Goal: Transaction & Acquisition: Obtain resource

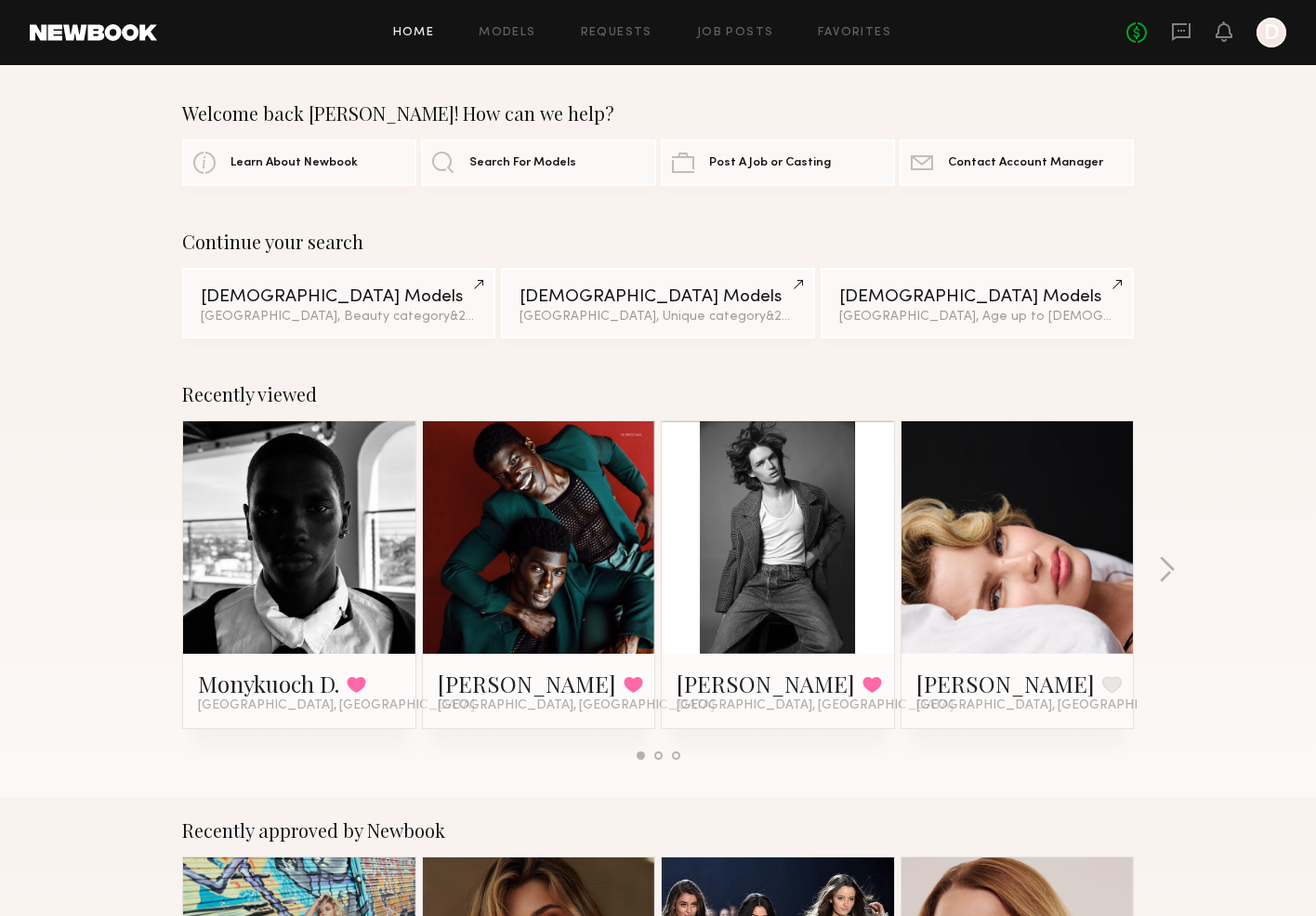
click at [1261, 33] on div at bounding box center [1271, 32] width 30 height 30
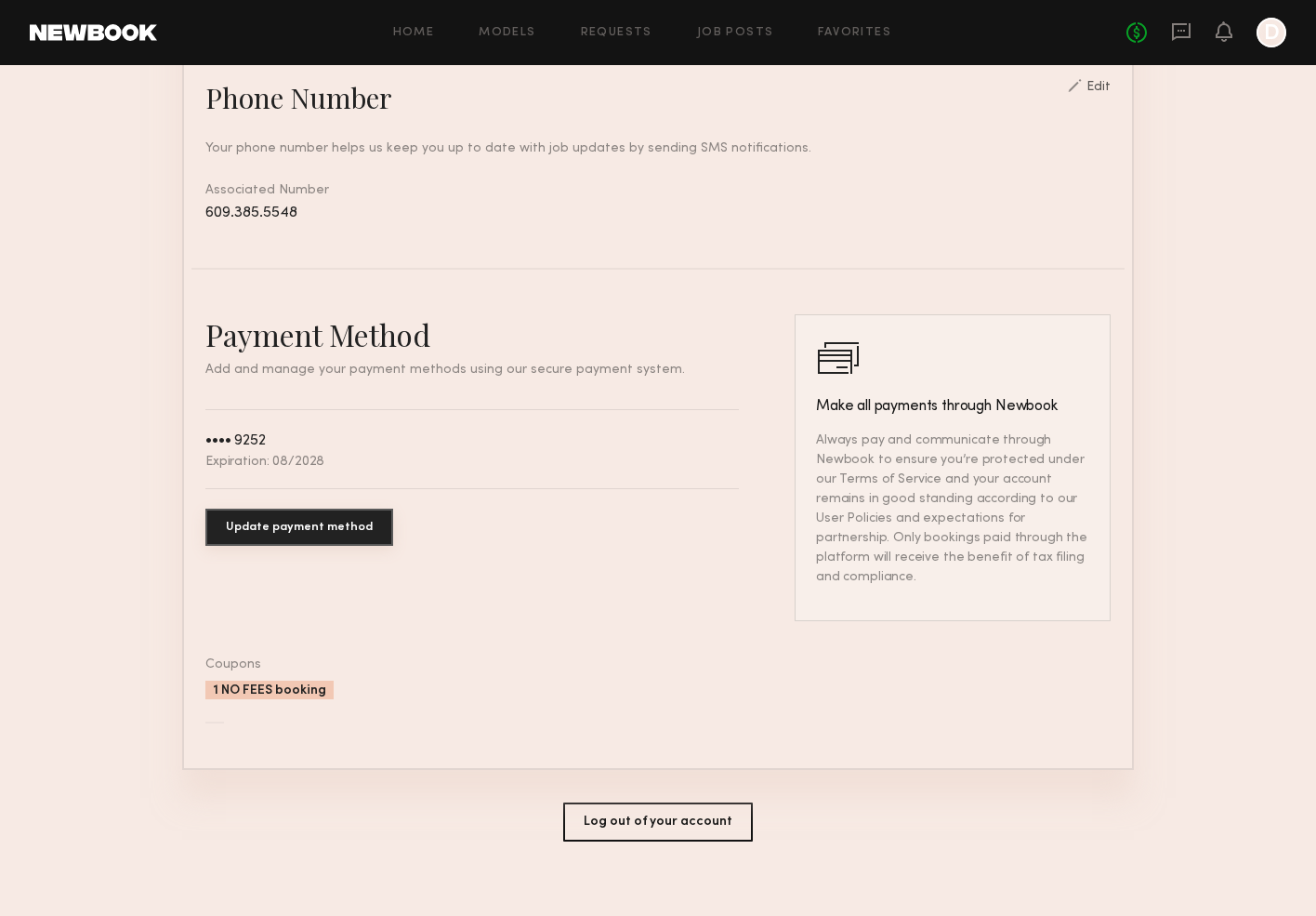
scroll to position [809, 0]
click at [673, 803] on button "Log out of your account" at bounding box center [658, 822] width 190 height 39
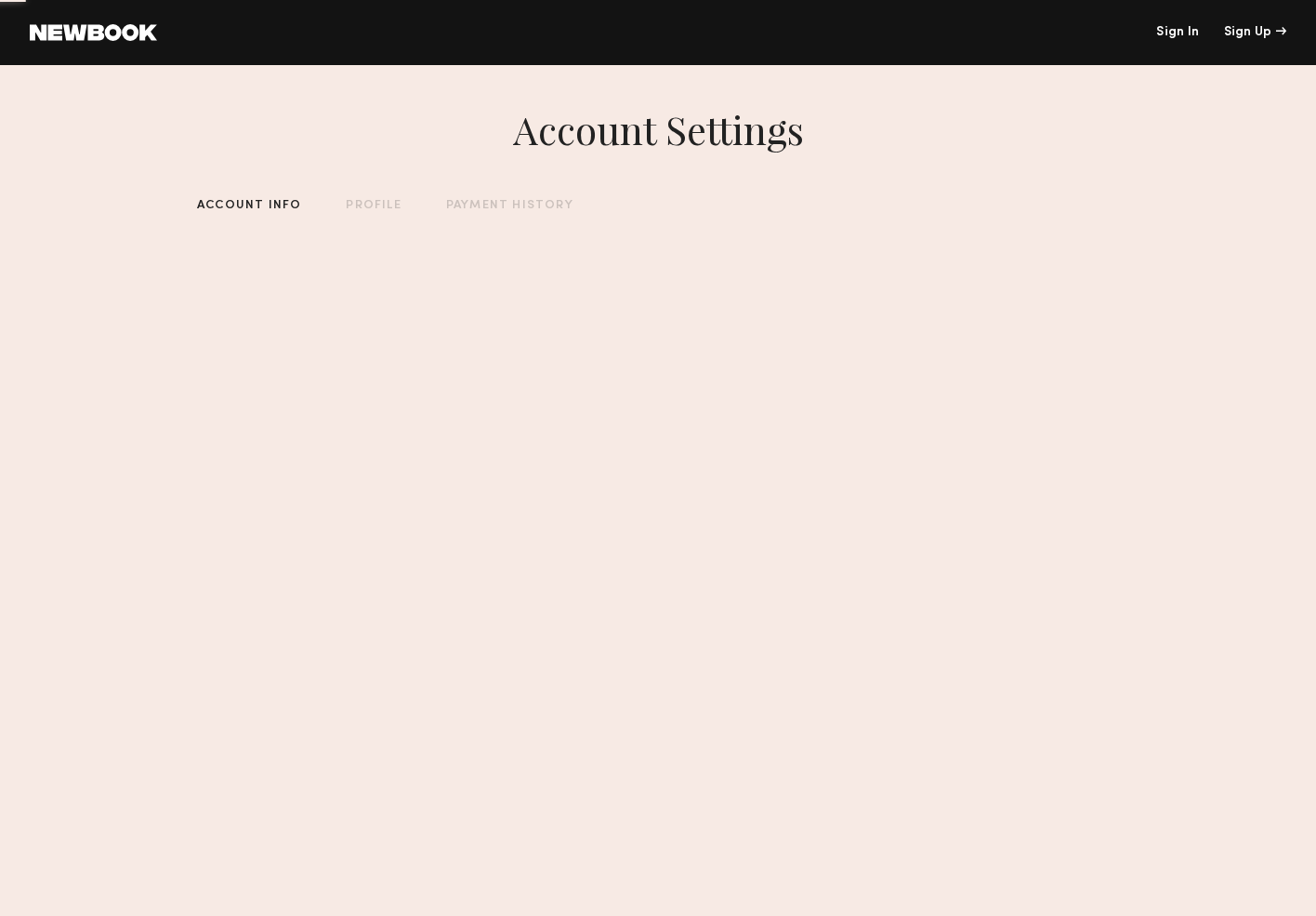
scroll to position [0, 0]
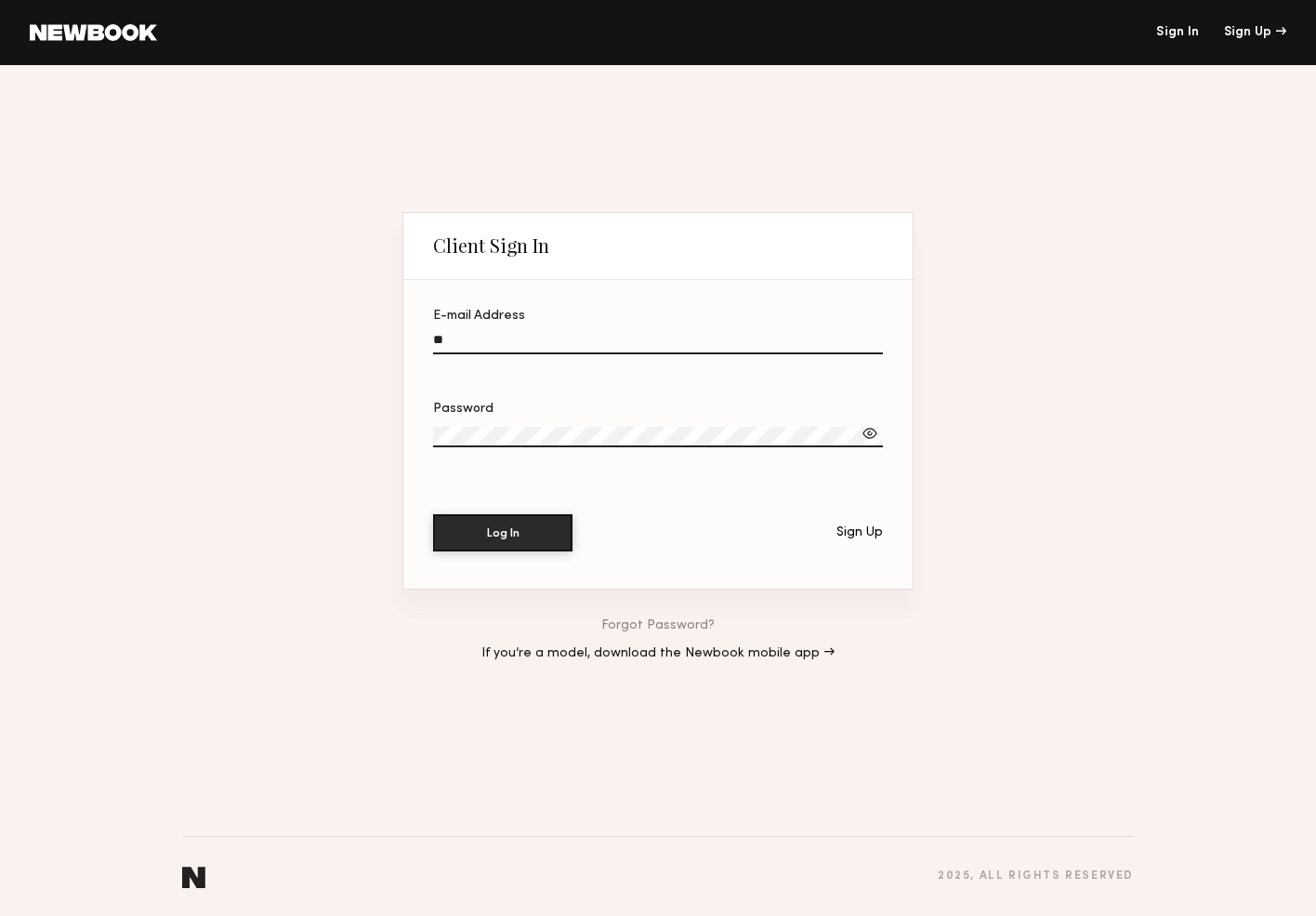
type input "*"
type input "**********"
click at [533, 529] on button "Log In" at bounding box center [503, 531] width 140 height 37
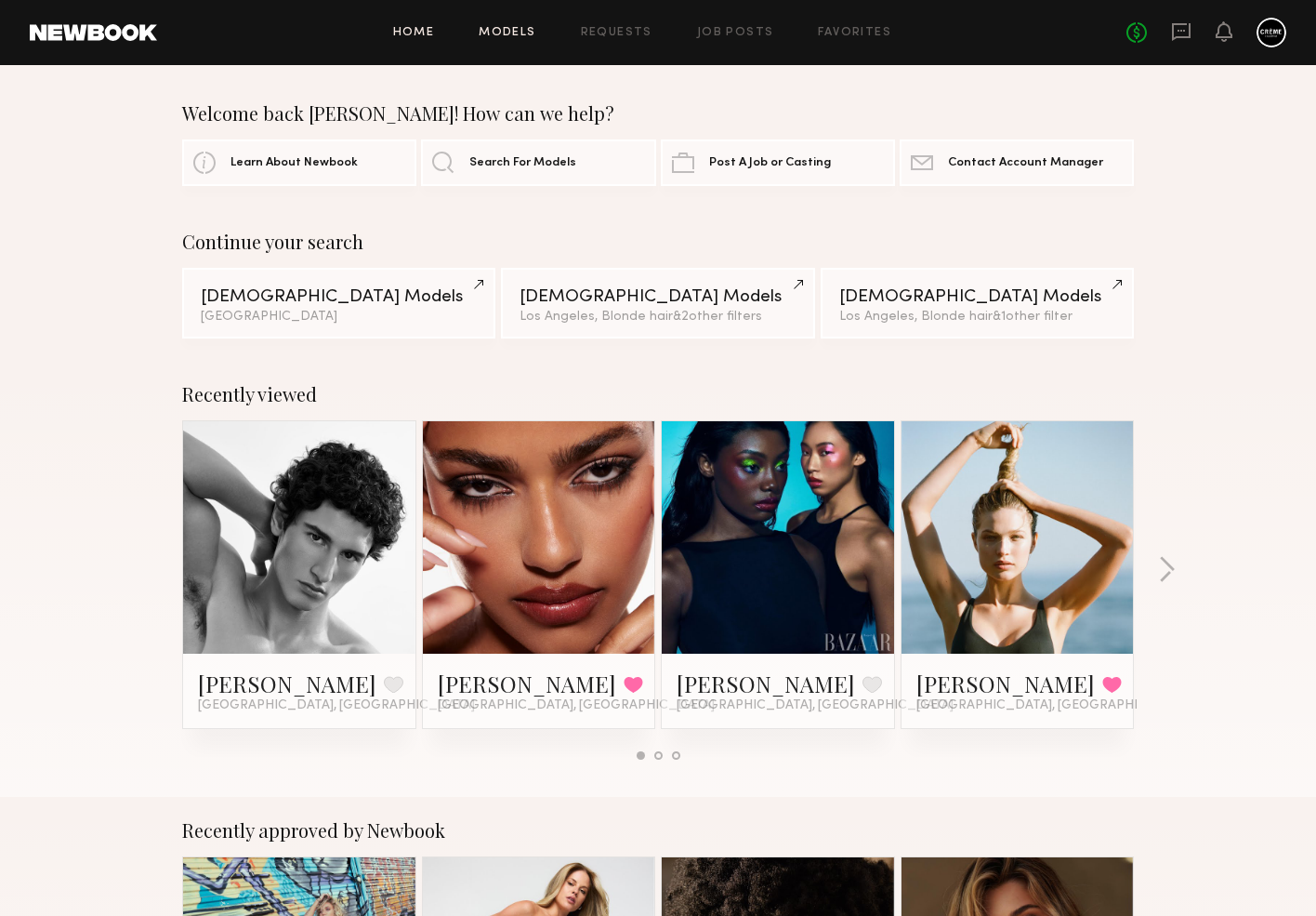
click at [524, 32] on link "Models" at bounding box center [506, 33] width 56 height 12
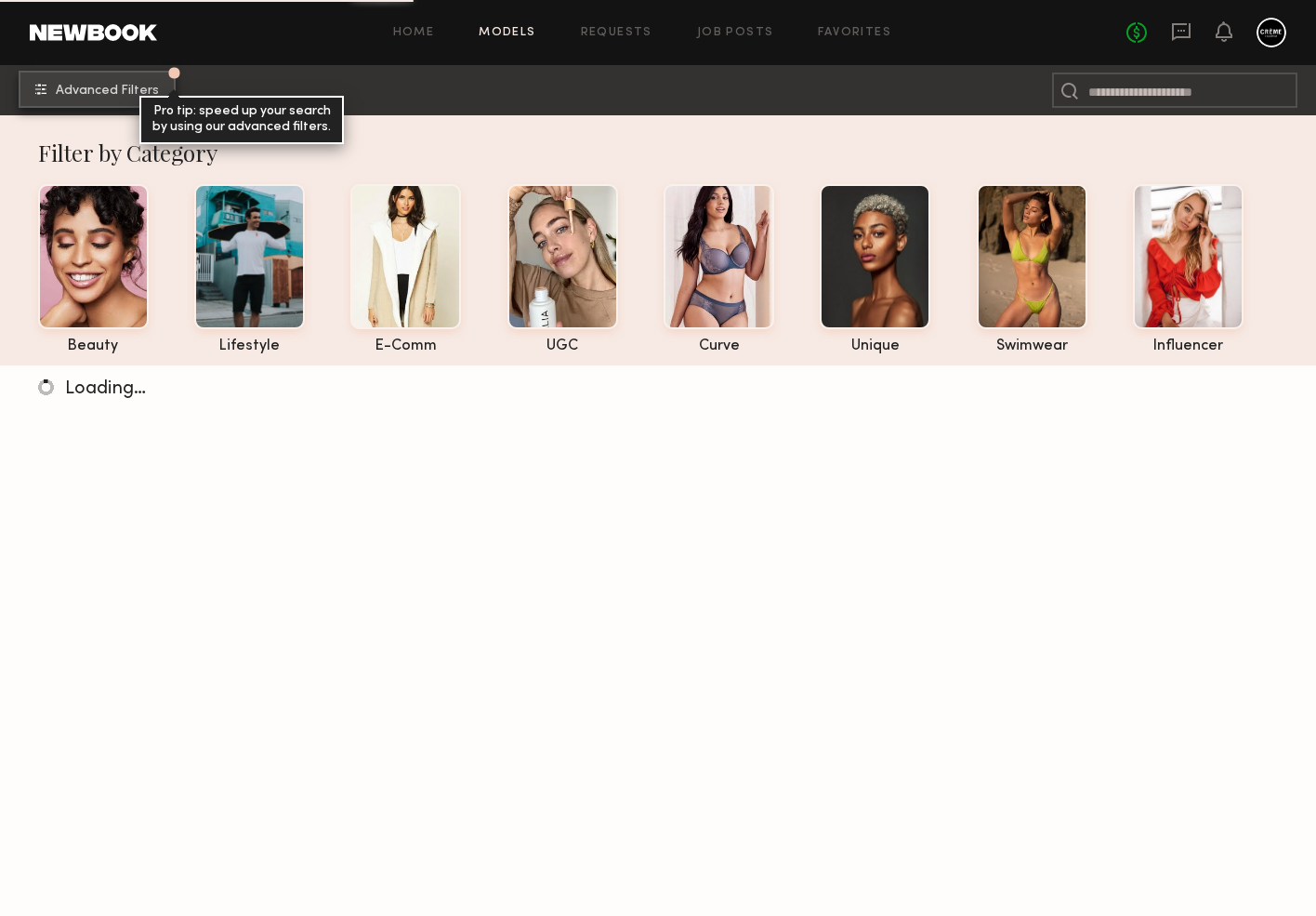
click at [118, 98] on button "Advanced Filters Pro tip: speed up your search by using our advanced filters." at bounding box center [97, 89] width 157 height 37
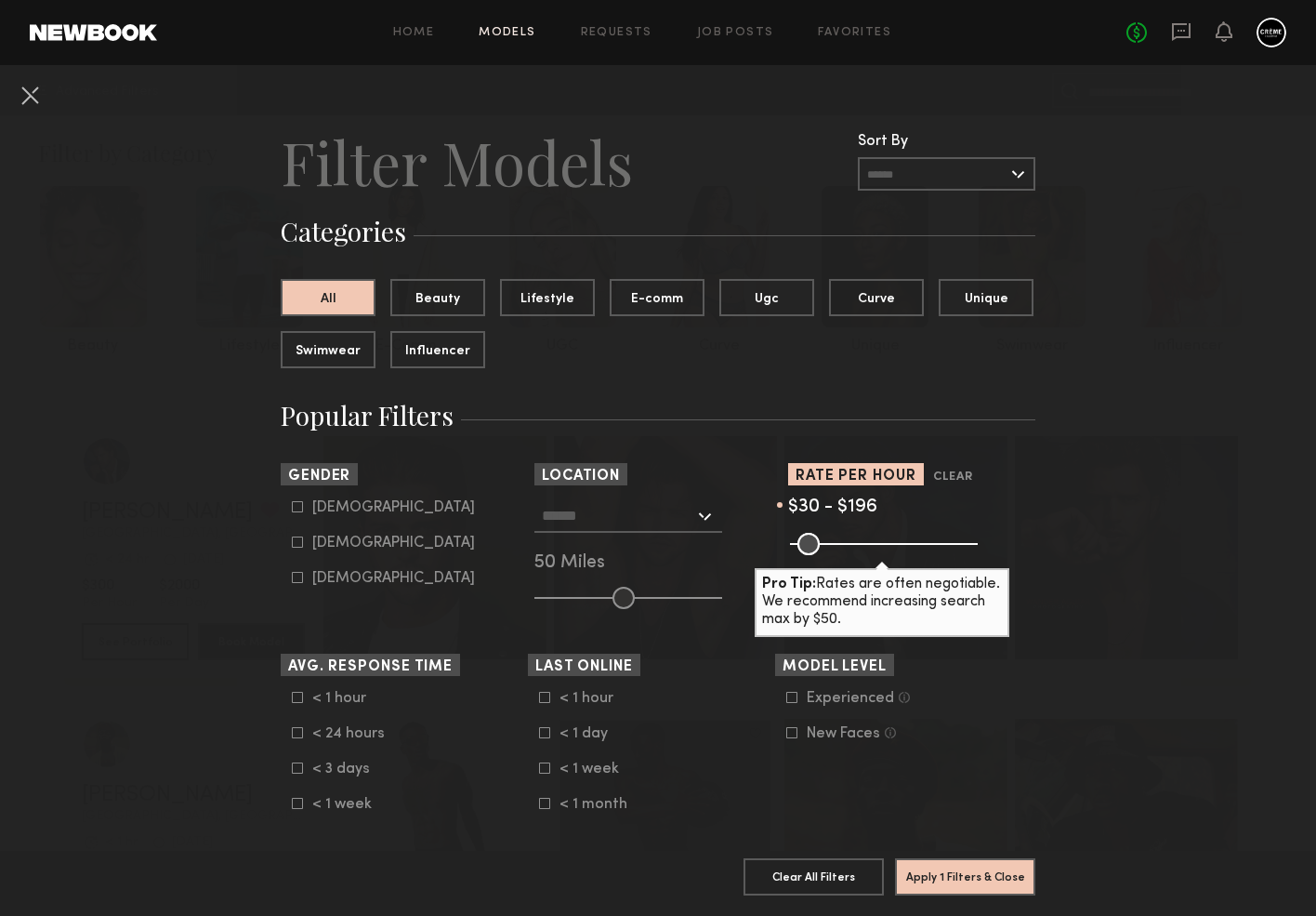
drag, startPoint x: 967, startPoint y: 546, endPoint x: 860, endPoint y: 544, distance: 107.0
click at [860, 544] on input "range" at bounding box center [884, 544] width 188 height 22
type input "***"
click at [855, 545] on input "range" at bounding box center [884, 544] width 188 height 22
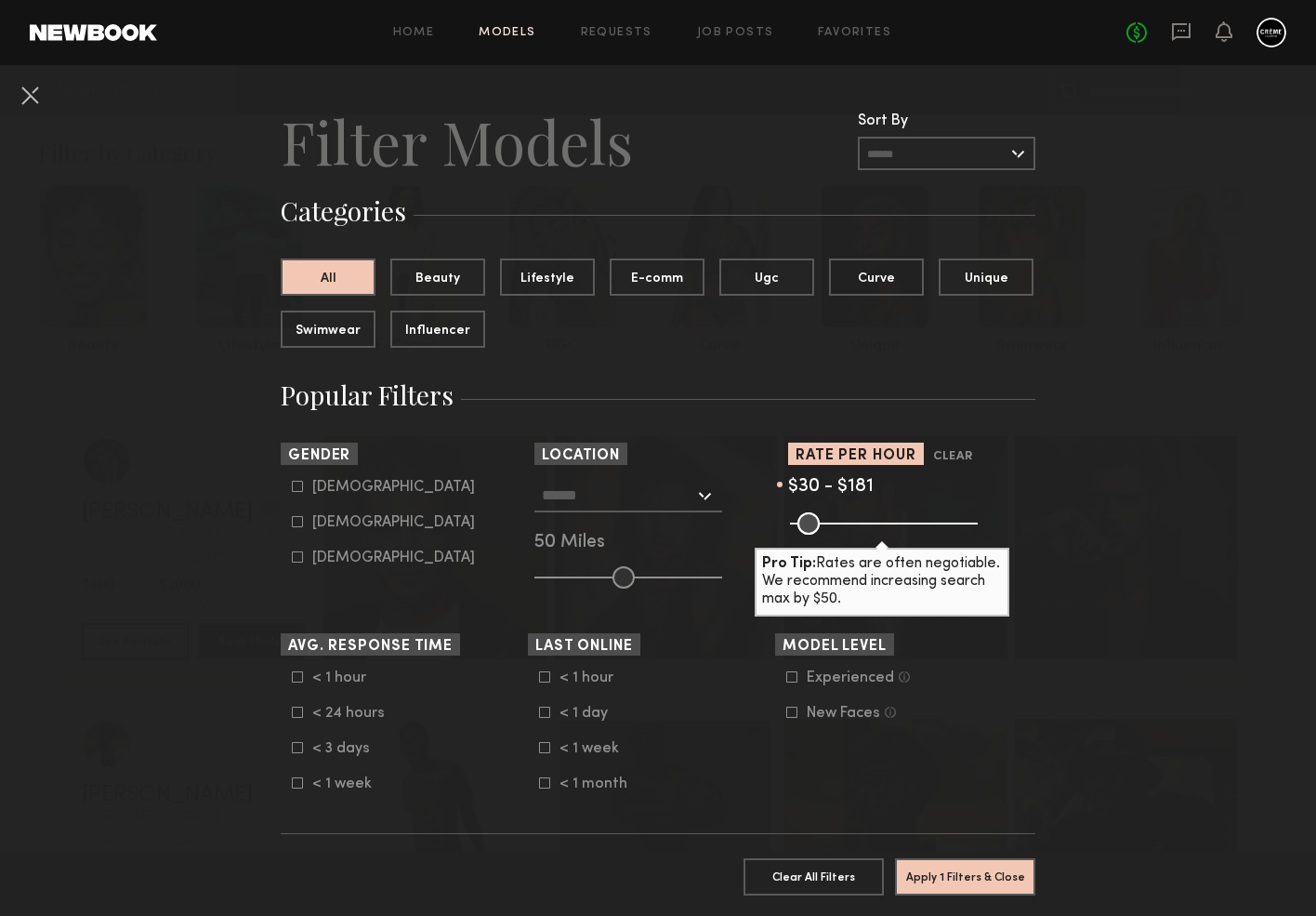
scroll to position [22, 0]
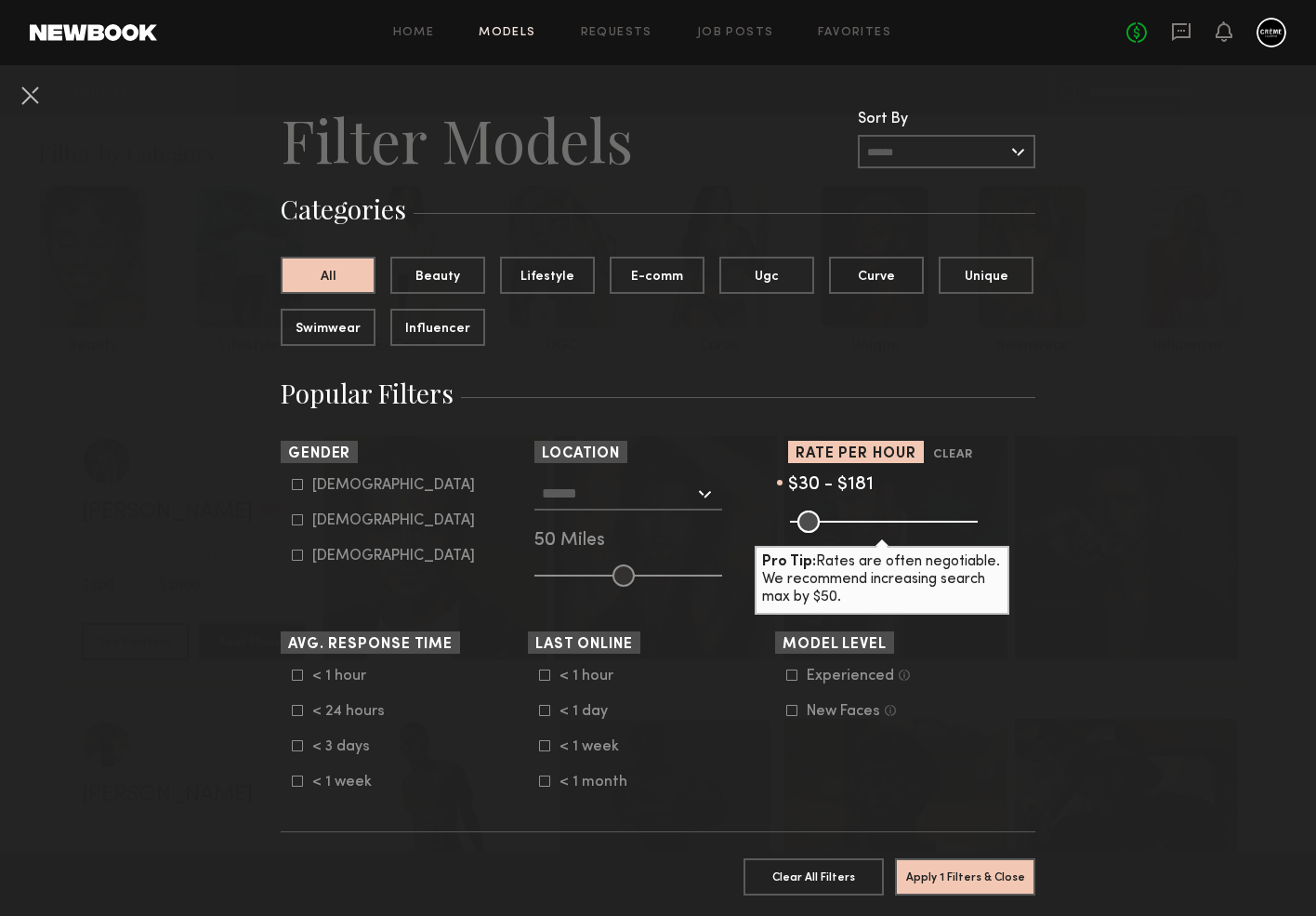
click at [346, 523] on div "[DEMOGRAPHIC_DATA]" at bounding box center [393, 521] width 163 height 11
type input "**"
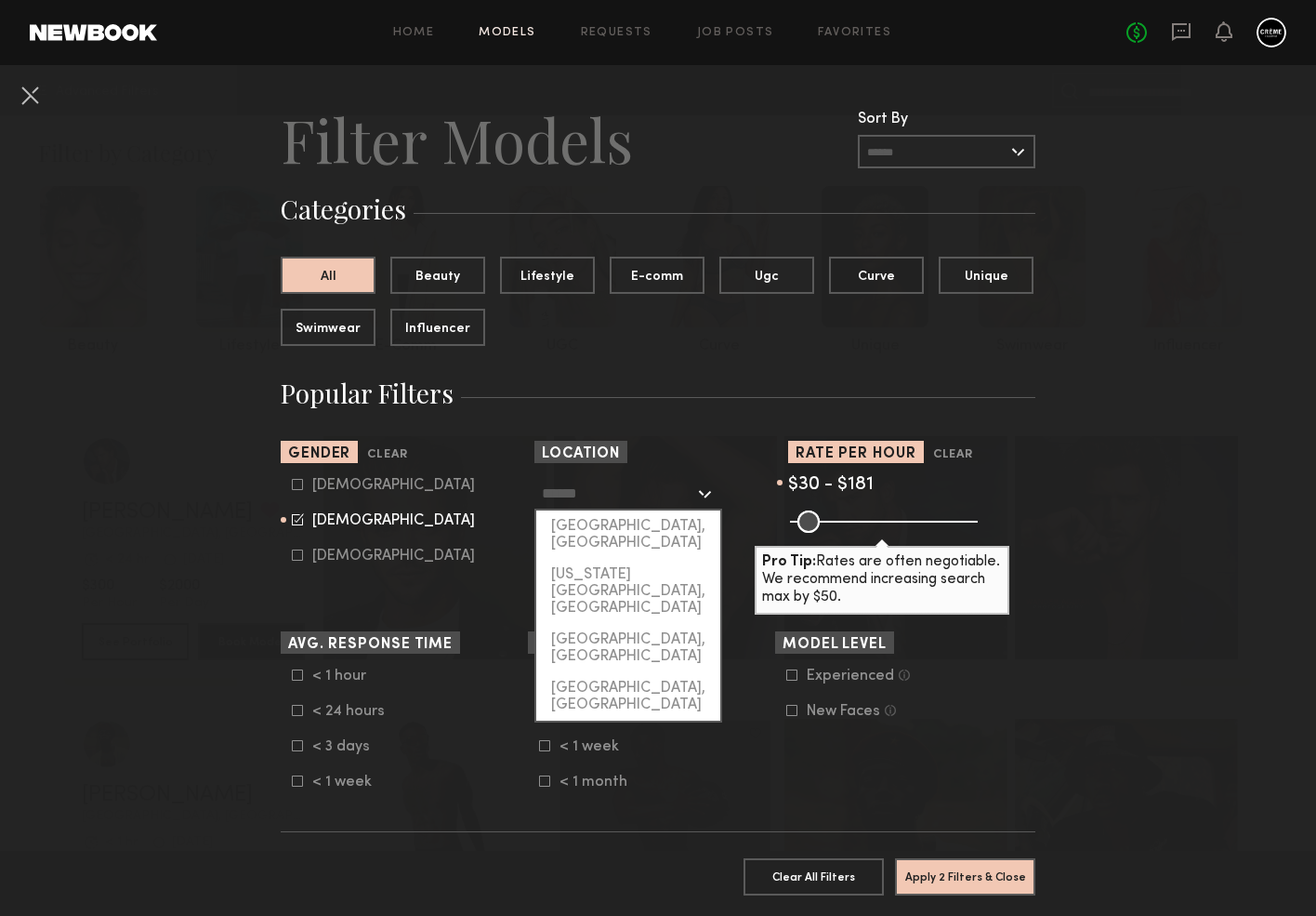
click at [638, 493] on input "text" at bounding box center [617, 492] width 152 height 32
click at [646, 495] on input "text" at bounding box center [617, 492] width 152 height 32
click at [644, 518] on div "[GEOGRAPHIC_DATA], [GEOGRAPHIC_DATA]" at bounding box center [628, 534] width 184 height 49
type input "**********"
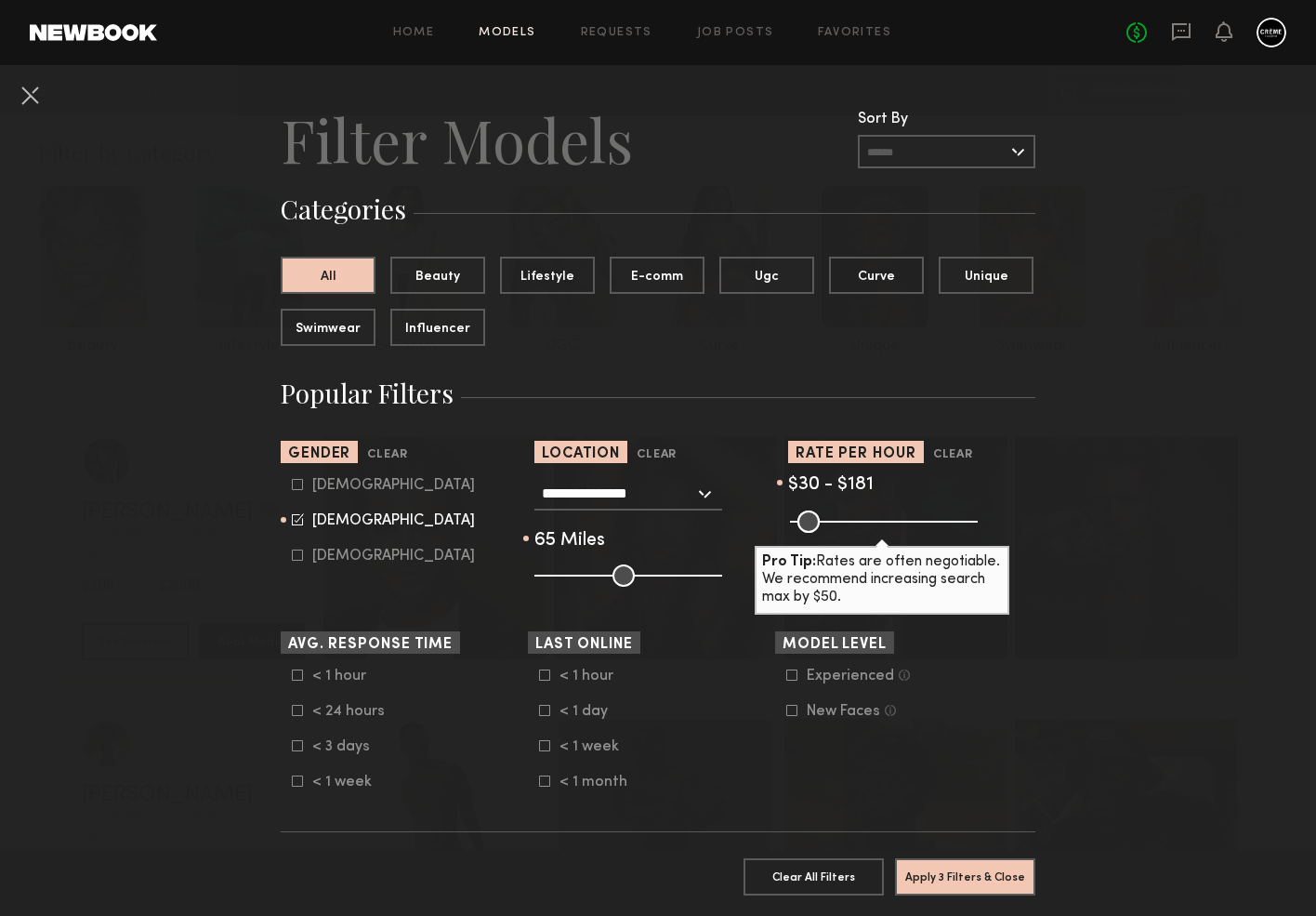
drag, startPoint x: 628, startPoint y: 570, endPoint x: 650, endPoint y: 570, distance: 22.0
type input "**"
click at [650, 570] on input "range" at bounding box center [629, 575] width 188 height 22
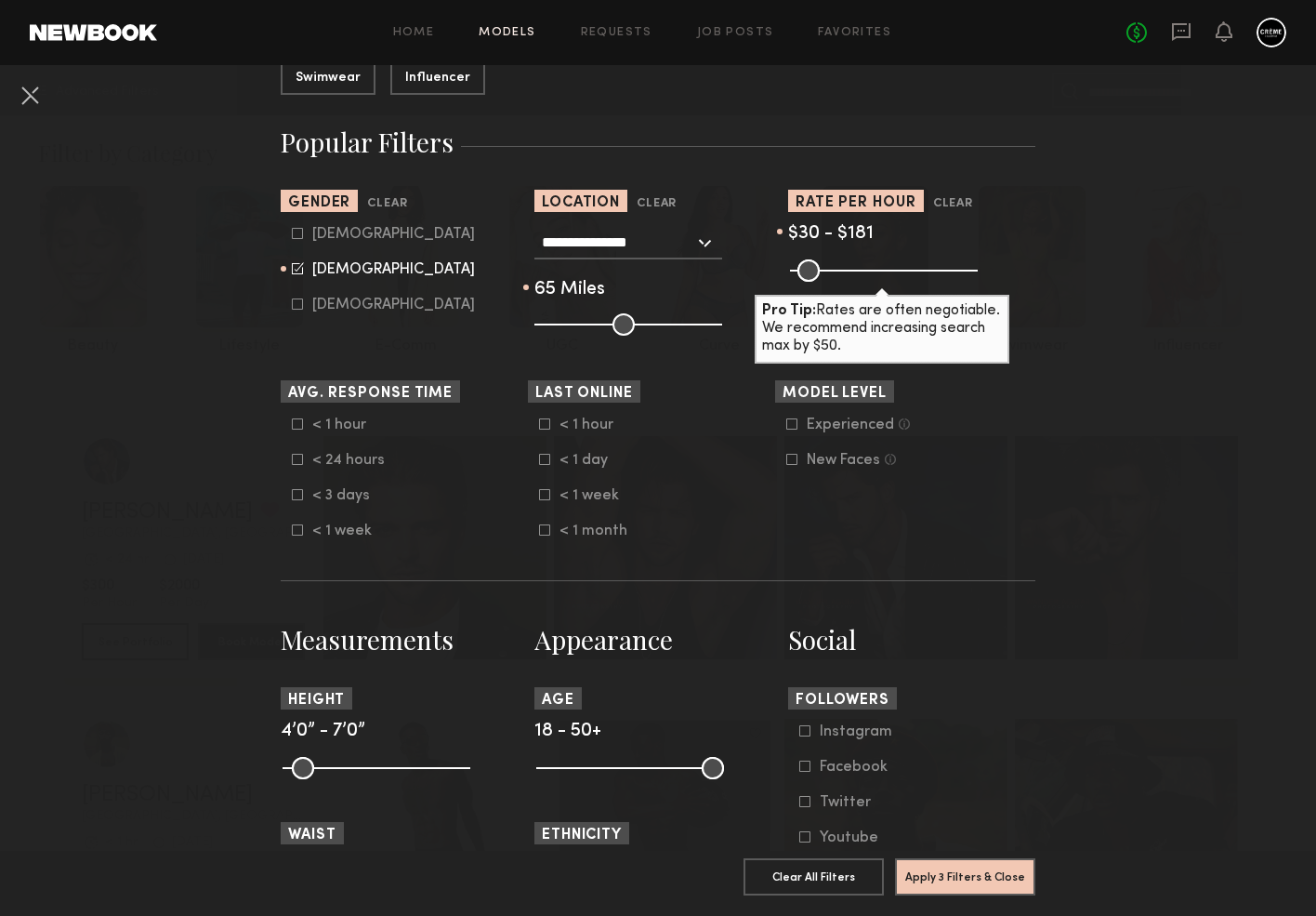
scroll to position [495, 0]
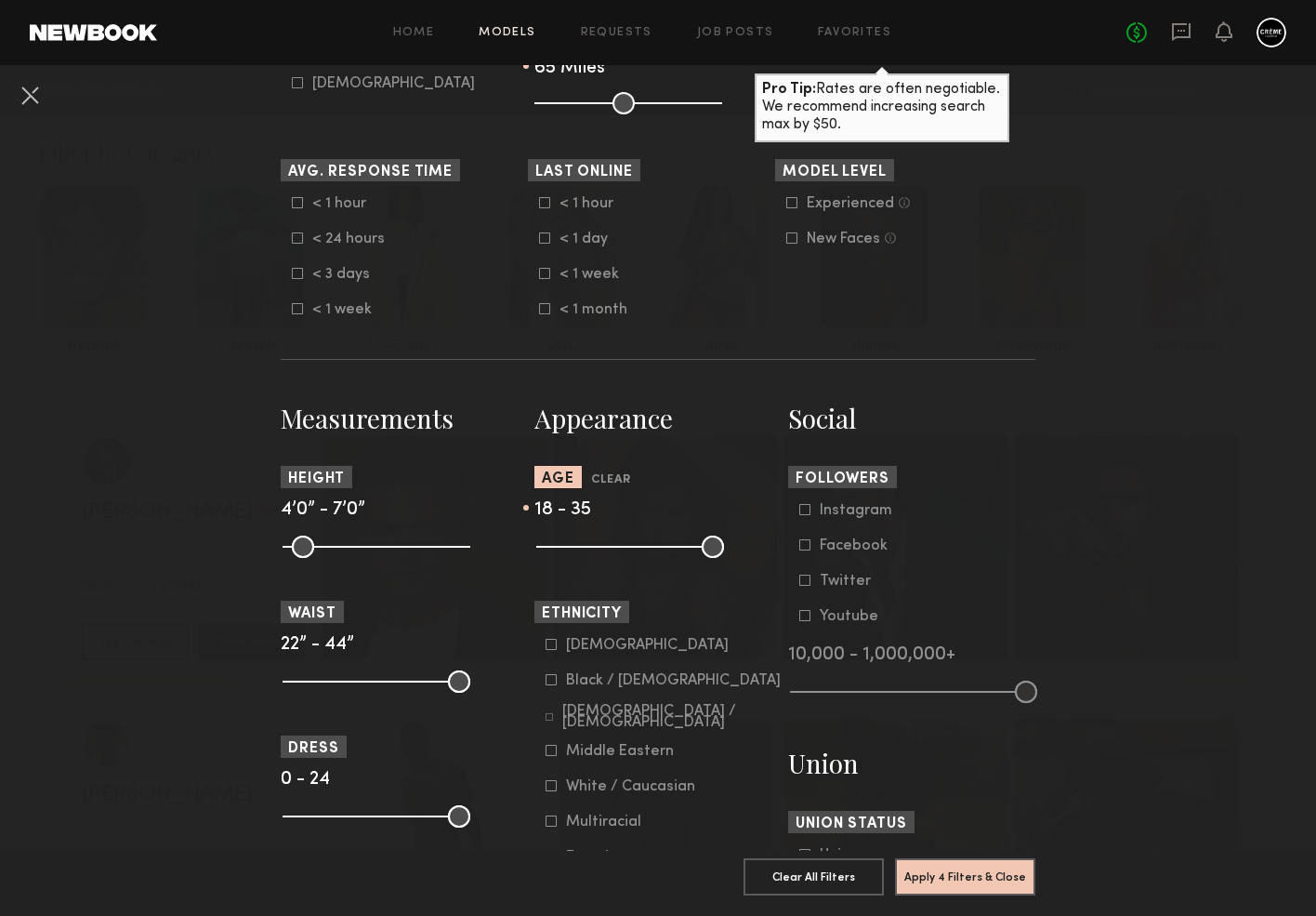
drag, startPoint x: 703, startPoint y: 546, endPoint x: 636, endPoint y: 547, distance: 67.0
type input "**"
click at [636, 547] on input "range" at bounding box center [630, 547] width 188 height 22
drag, startPoint x: 546, startPoint y: 548, endPoint x: 567, endPoint y: 548, distance: 21.0
type input "**"
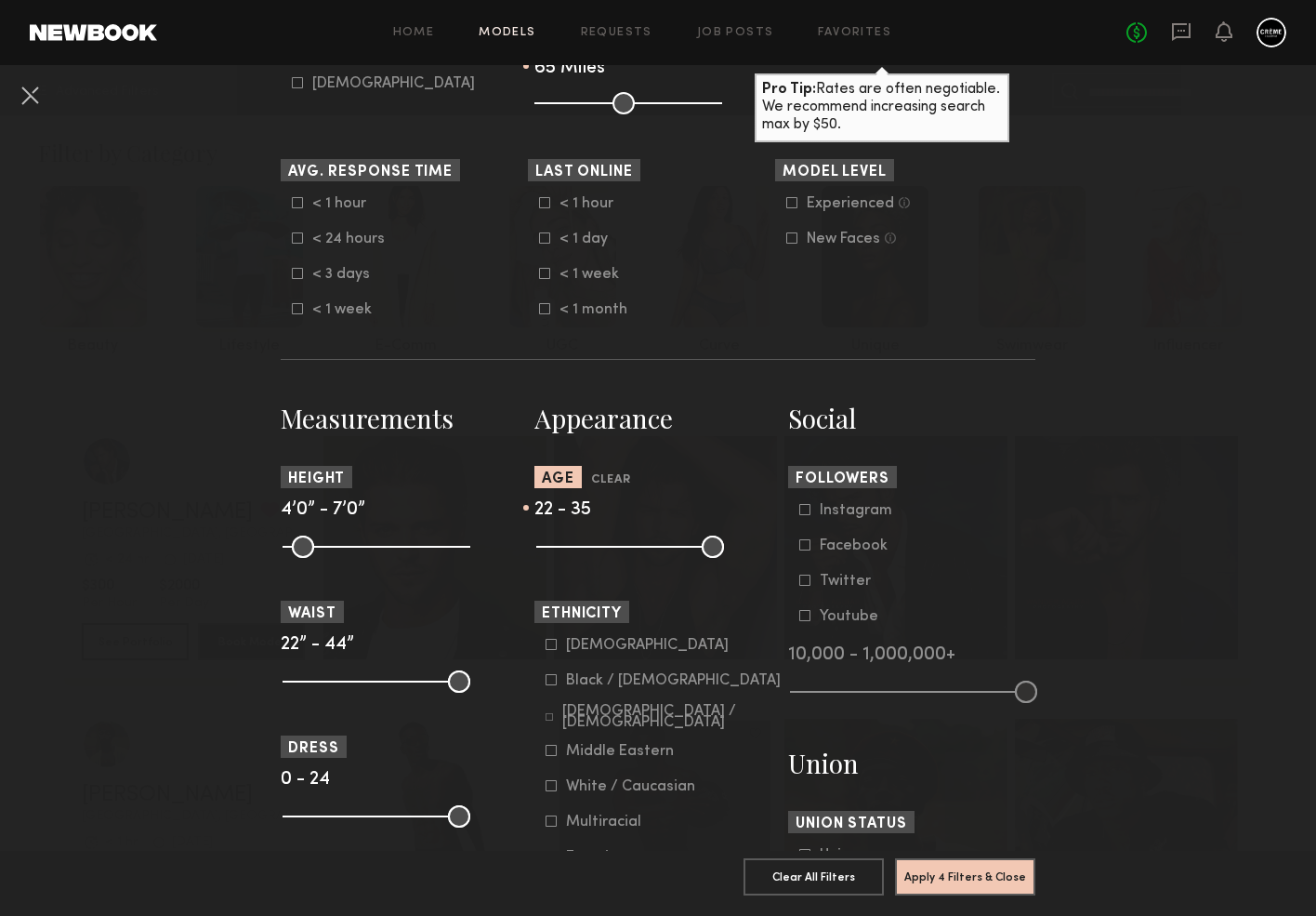
click at [567, 548] on input "range" at bounding box center [630, 547] width 188 height 22
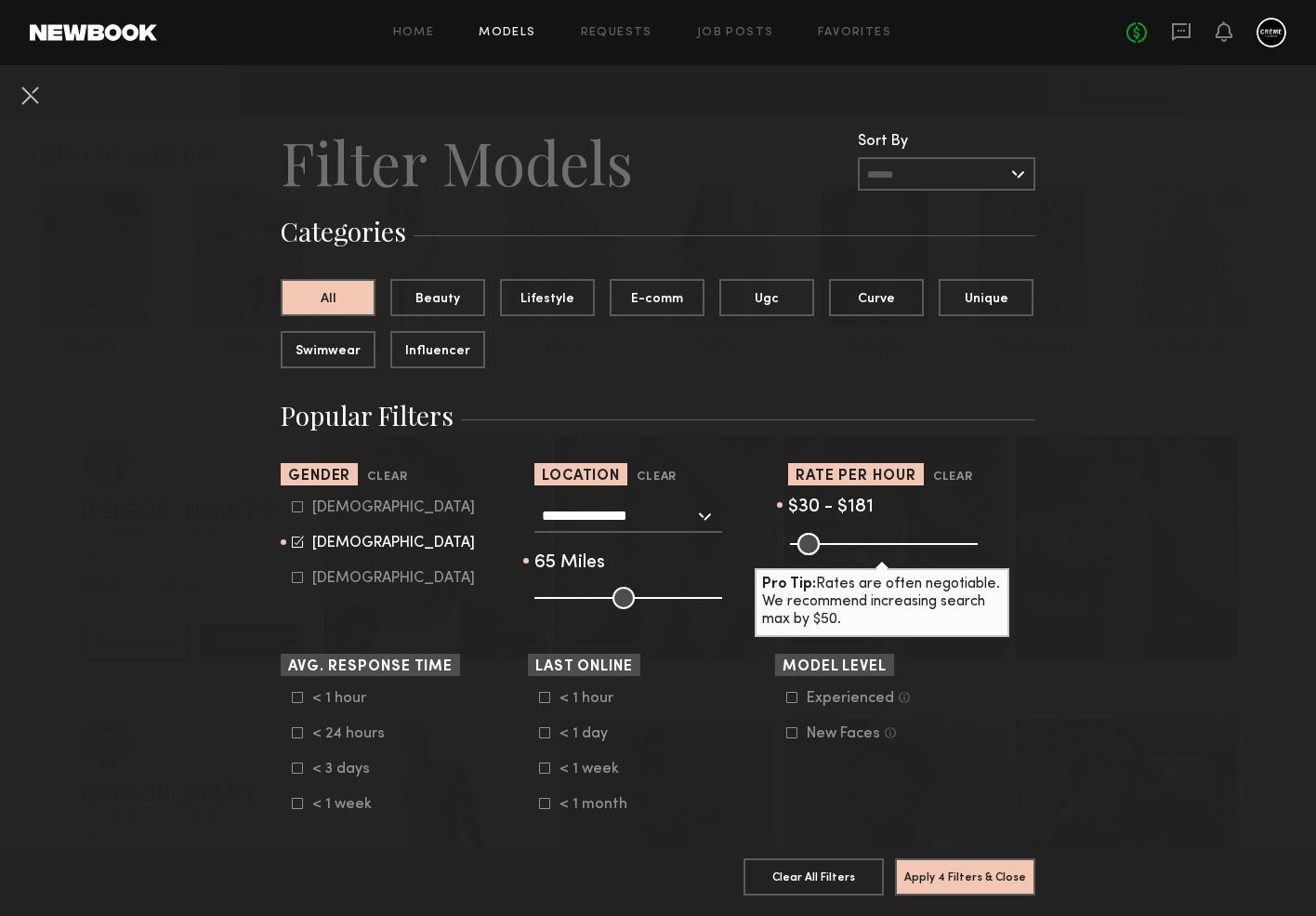
scroll to position [0, 0]
click at [545, 698] on icon at bounding box center [545, 698] width 11 height 11
click at [545, 732] on icon at bounding box center [545, 733] width 11 height 11
click at [545, 771] on icon at bounding box center [545, 769] width 11 height 11
click at [545, 771] on icon at bounding box center [545, 768] width 12 height 12
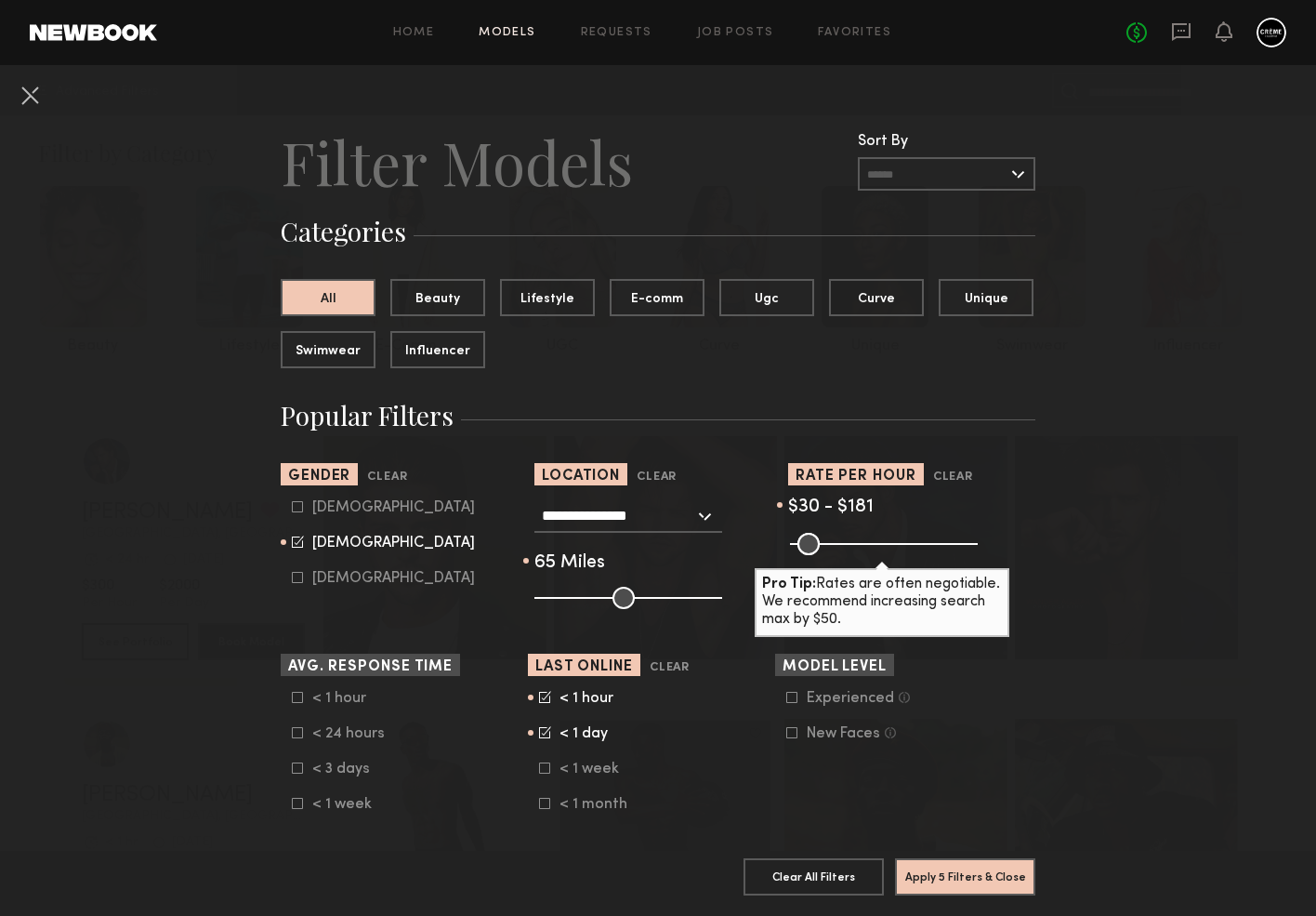
click at [545, 731] on icon at bounding box center [545, 732] width 12 height 12
click at [545, 688] on nb-browse-filter "Last Online Clear < 1 hour < 1 day < 1 week < 1 month" at bounding box center [652, 733] width 247 height 159
click at [545, 699] on icon at bounding box center [546, 696] width 10 height 10
click at [945, 873] on button "Apply 4 Filters & Close" at bounding box center [965, 876] width 141 height 37
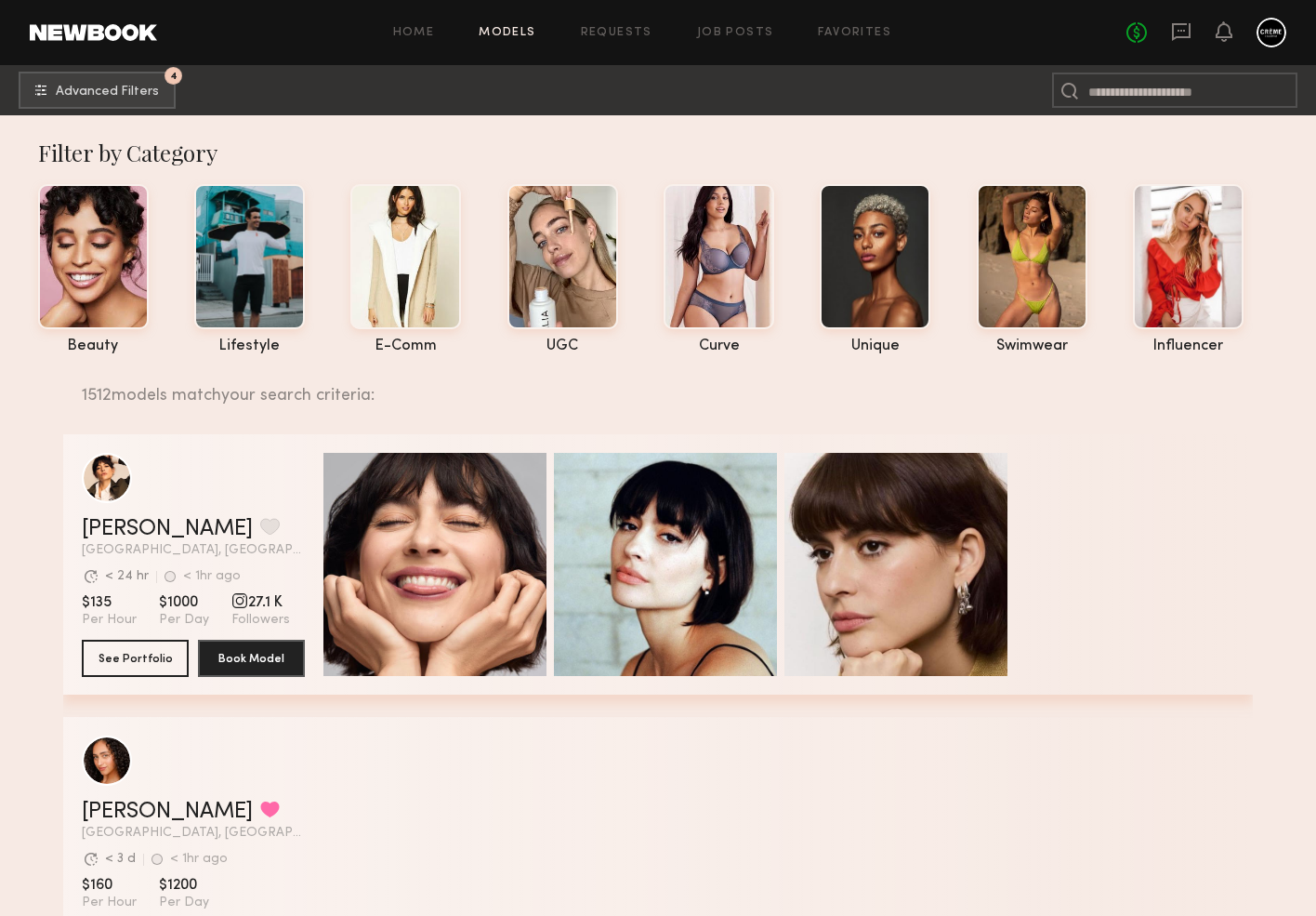
click at [1085, 7] on header "Home Models Requests Job Posts Favorites Sign Out No fees up to $5,000" at bounding box center [658, 33] width 1316 height 65
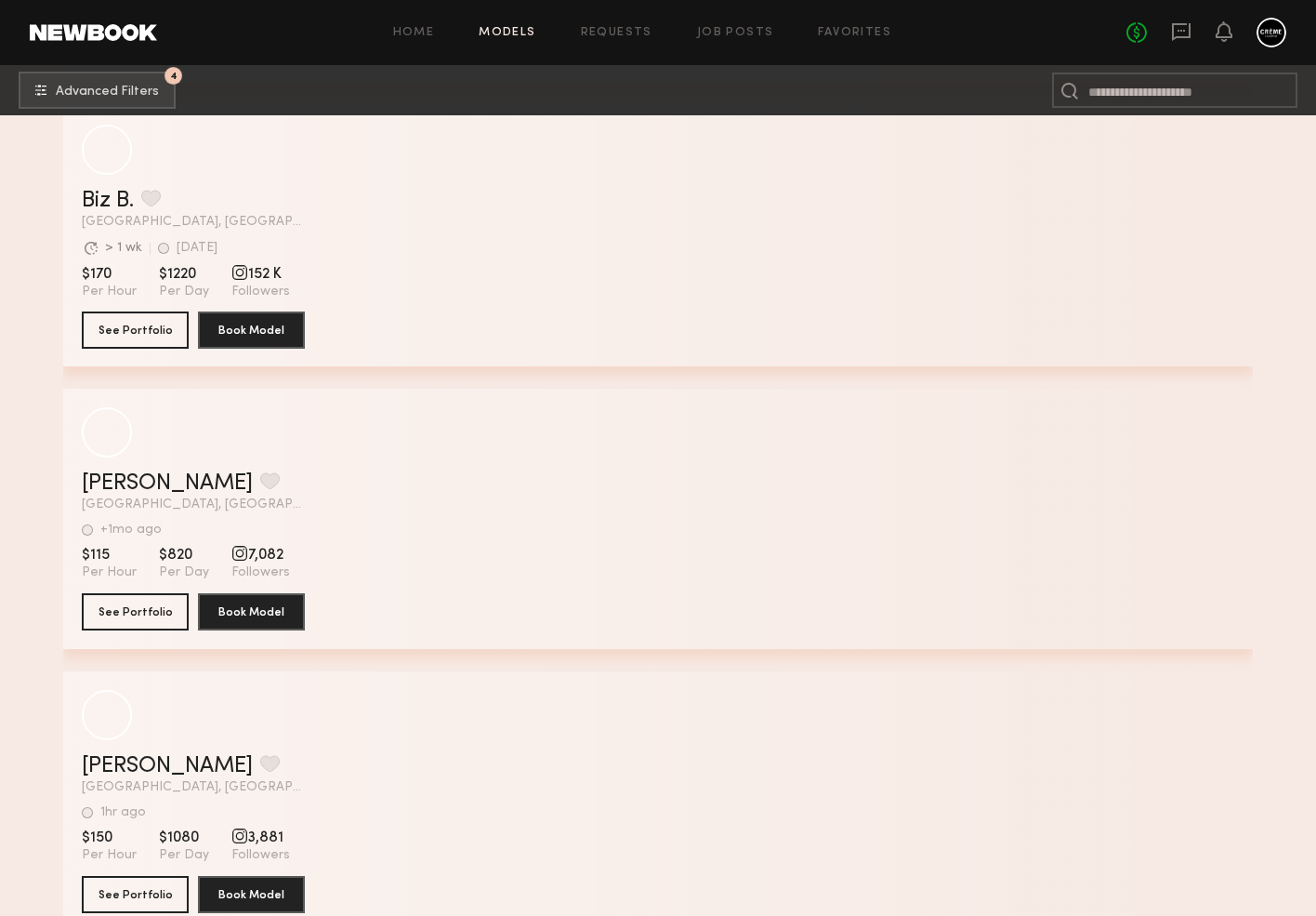
scroll to position [82876, 0]
